Goal: Transaction & Acquisition: Download file/media

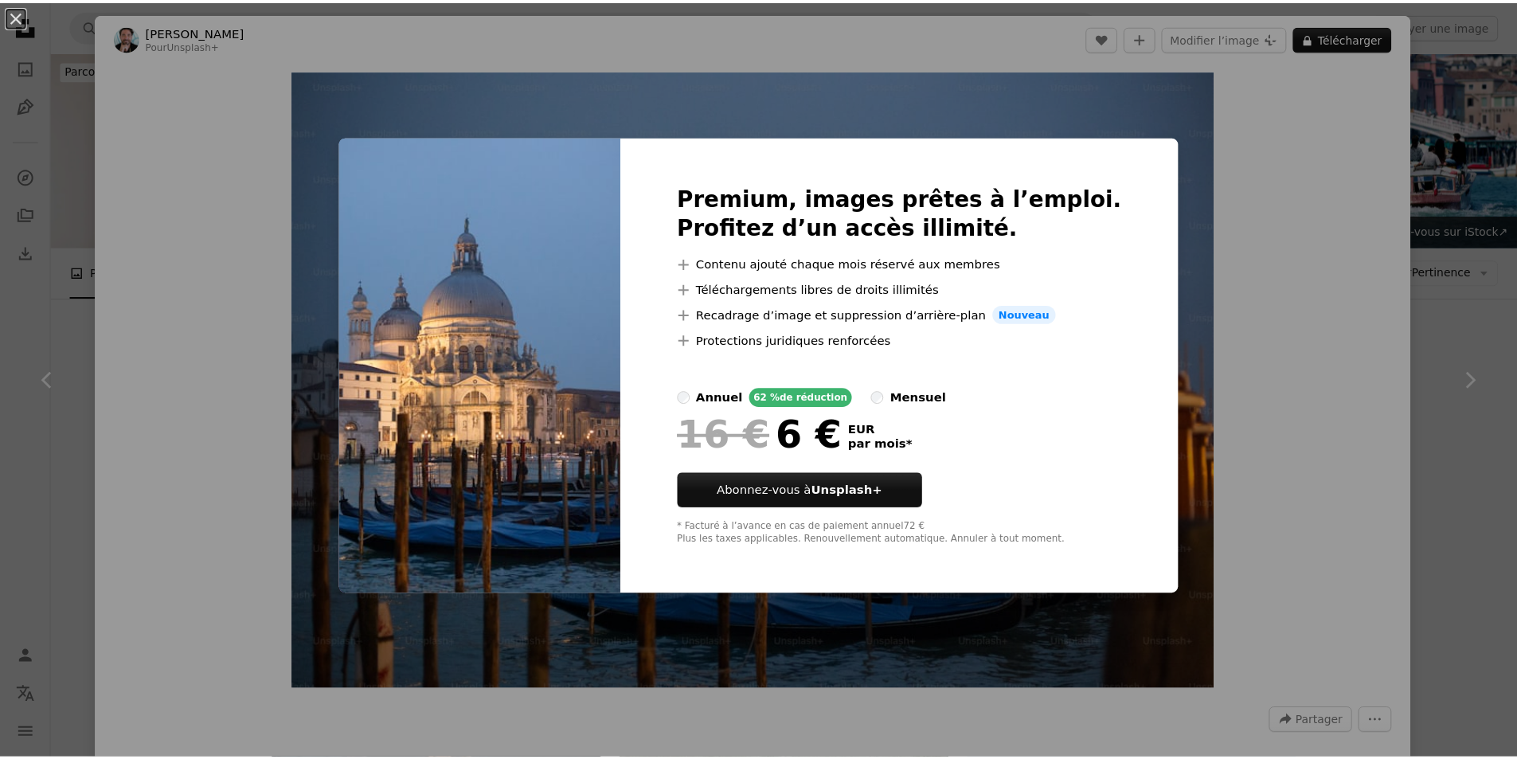
scroll to position [10270, 0]
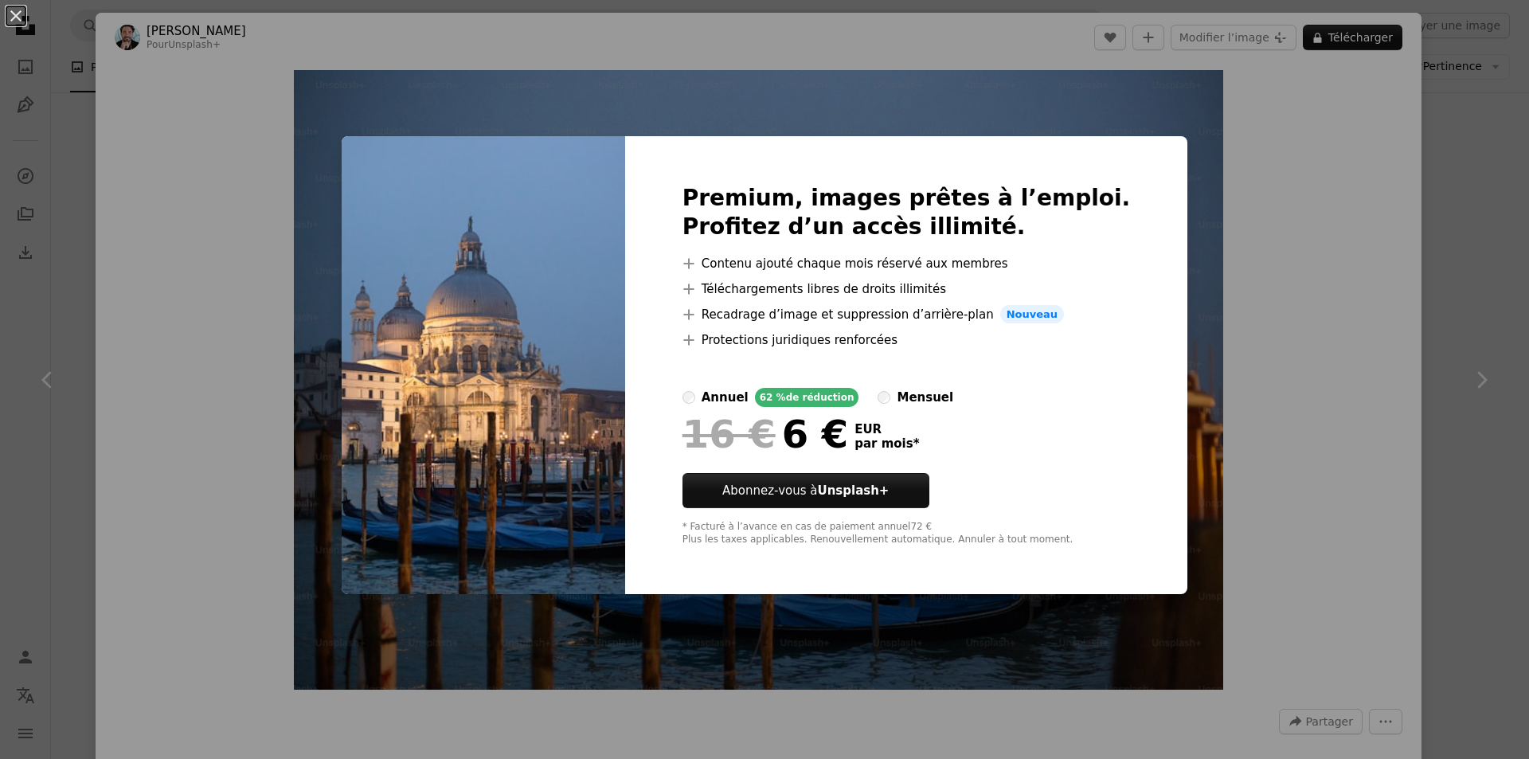
click at [254, 123] on div "An X shape Premium, images prêtes à l’emploi. Profitez d’un accès illimité. A p…" at bounding box center [764, 379] width 1529 height 759
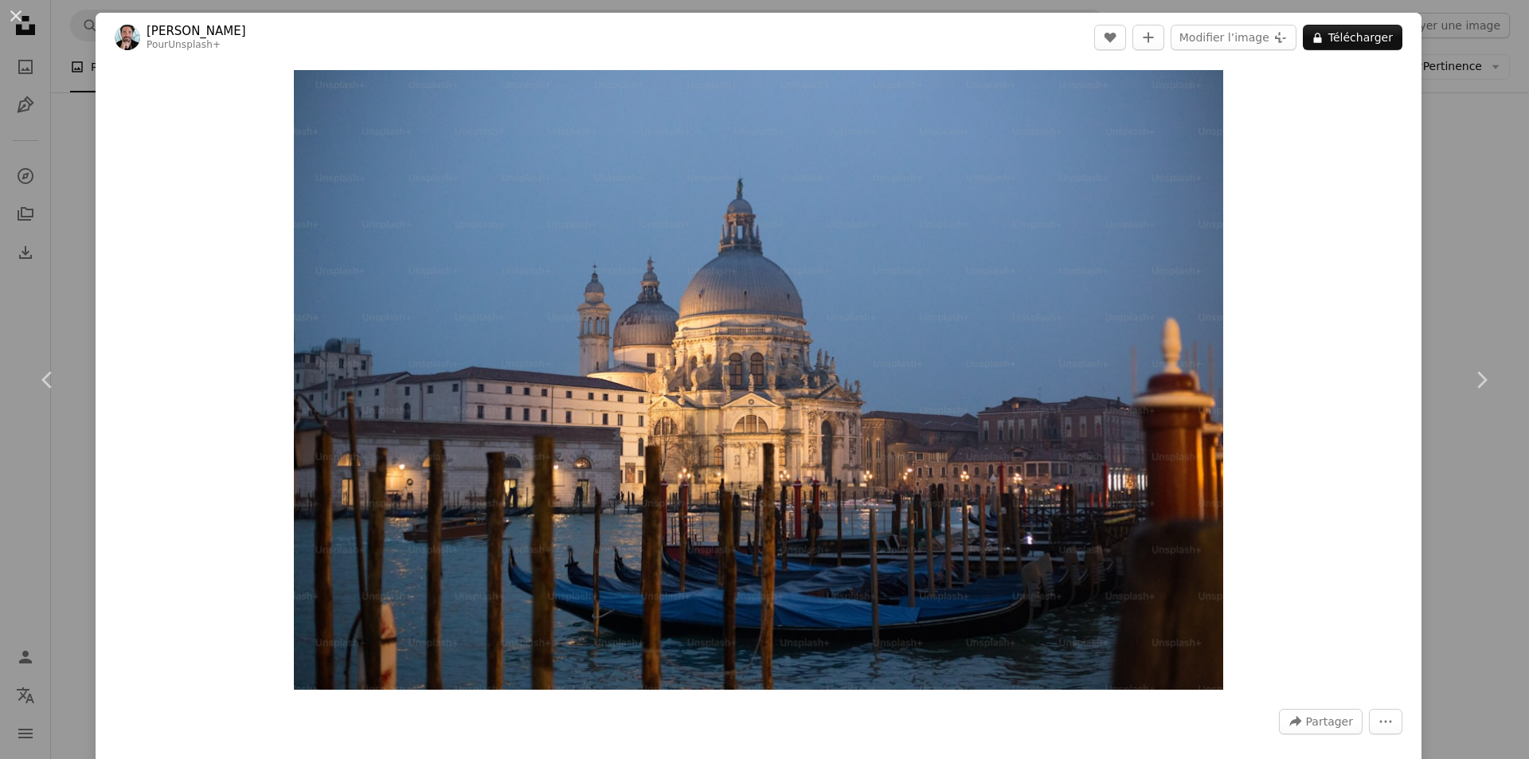
click at [70, 195] on div "An X shape Chevron left Chevron right [PERSON_NAME] Pour Unsplash+ A heart A pl…" at bounding box center [764, 379] width 1529 height 759
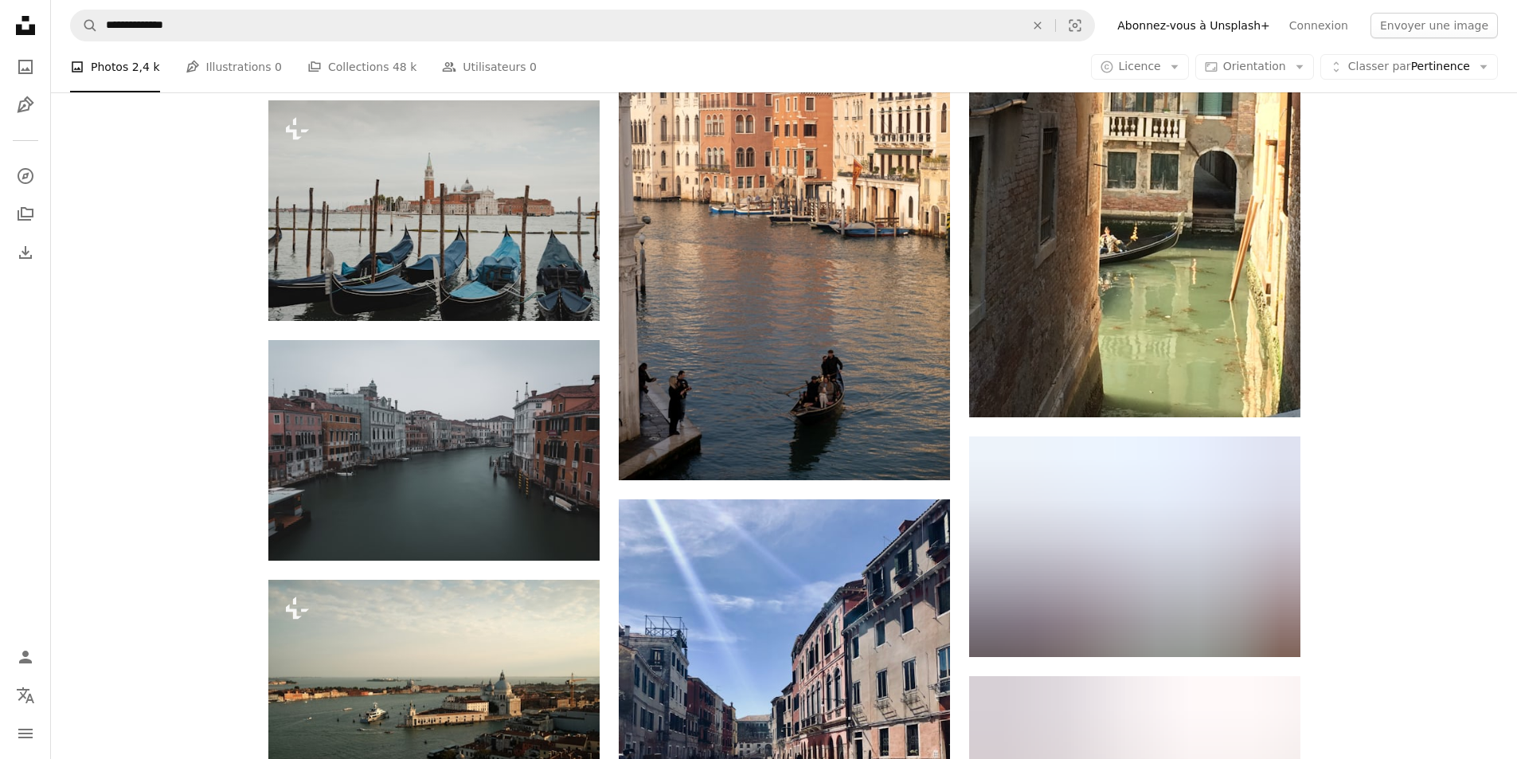
scroll to position [23884, 0]
